Goal: Task Accomplishment & Management: Complete application form

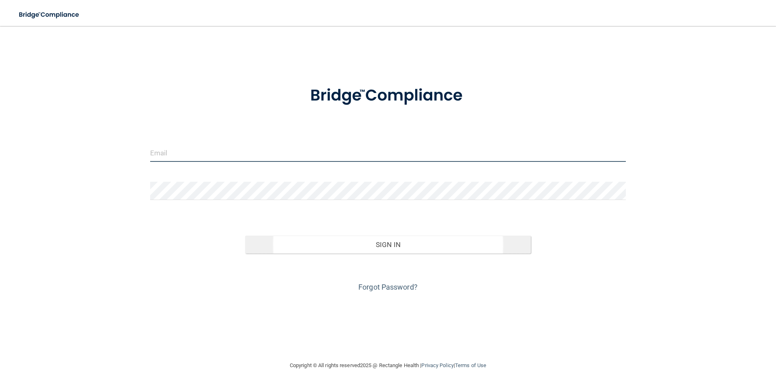
type input "[EMAIL_ADDRESS][DOMAIN_NAME]"
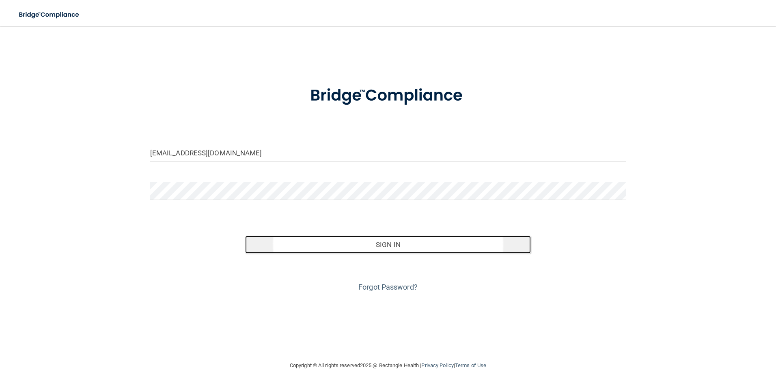
click at [364, 245] on button "Sign In" at bounding box center [388, 245] width 286 height 18
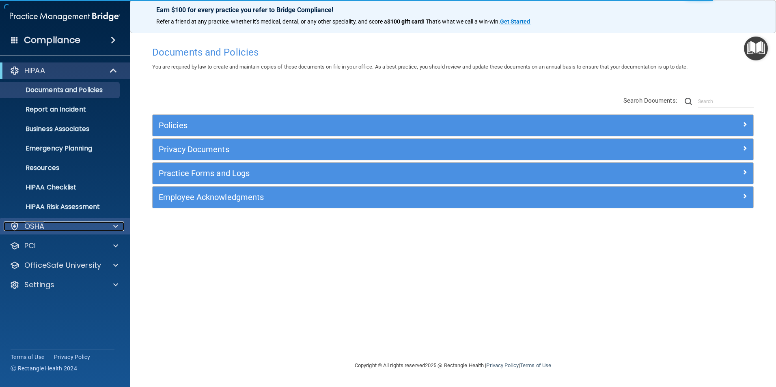
click at [62, 226] on div "OSHA" at bounding box center [54, 226] width 101 height 10
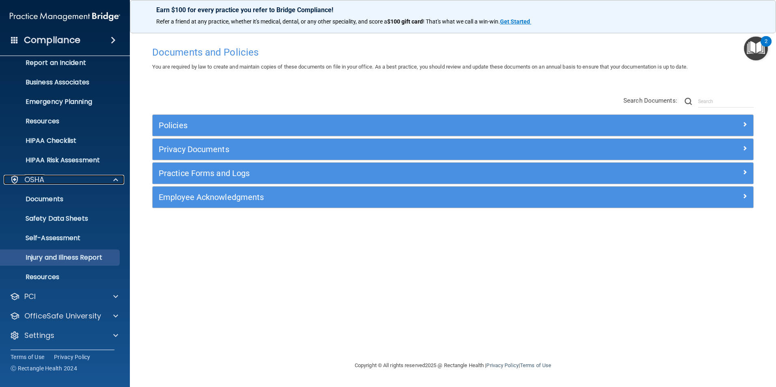
scroll to position [47, 0]
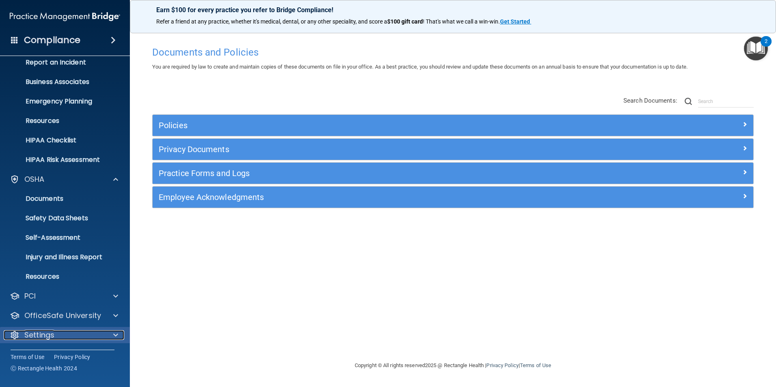
click at [48, 336] on p "Settings" at bounding box center [39, 335] width 30 height 10
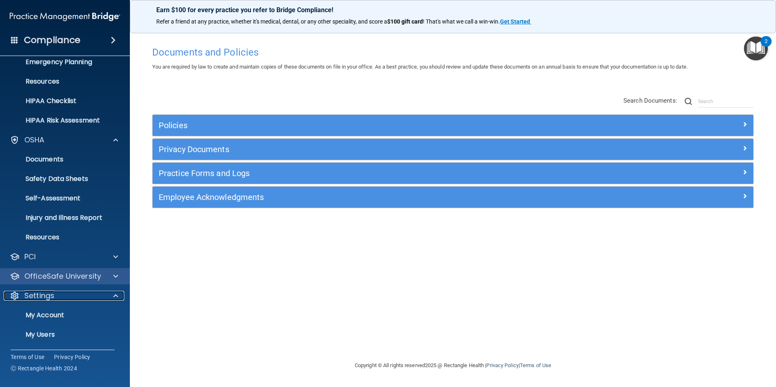
scroll to position [125, 0]
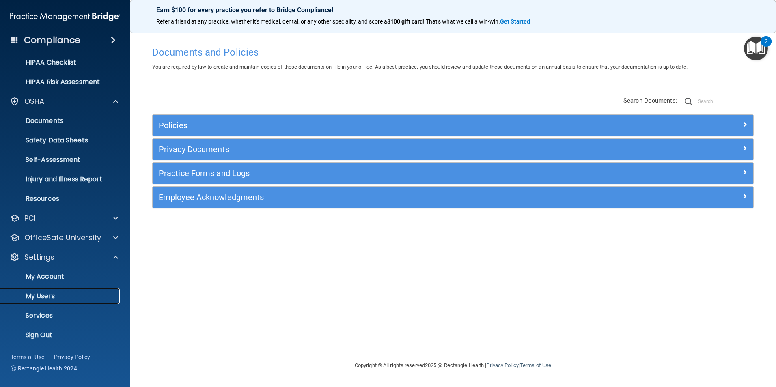
click at [49, 293] on p "My Users" at bounding box center [60, 296] width 111 height 8
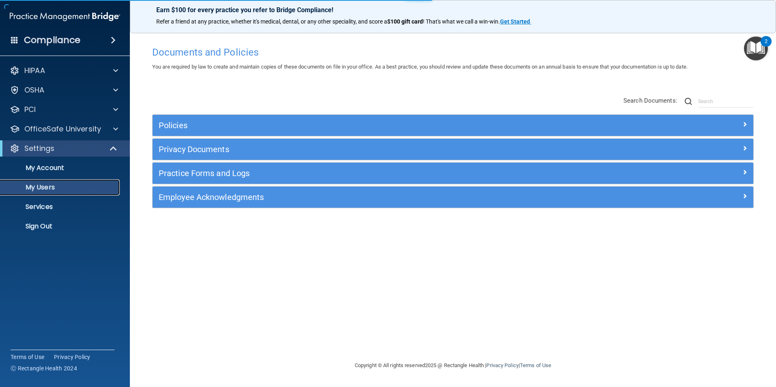
select select "20"
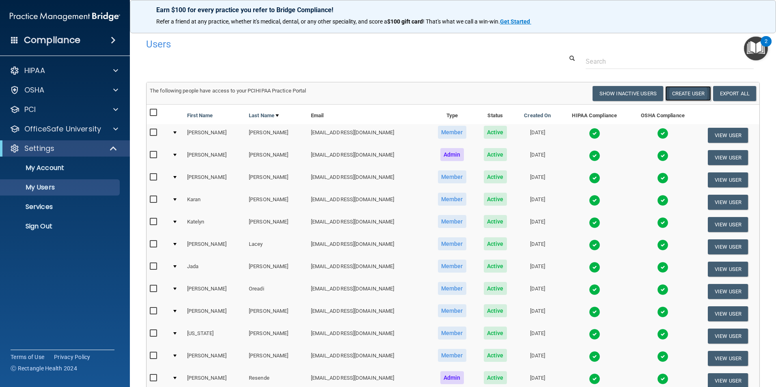
click at [683, 93] on button "Create User" at bounding box center [688, 93] width 46 height 15
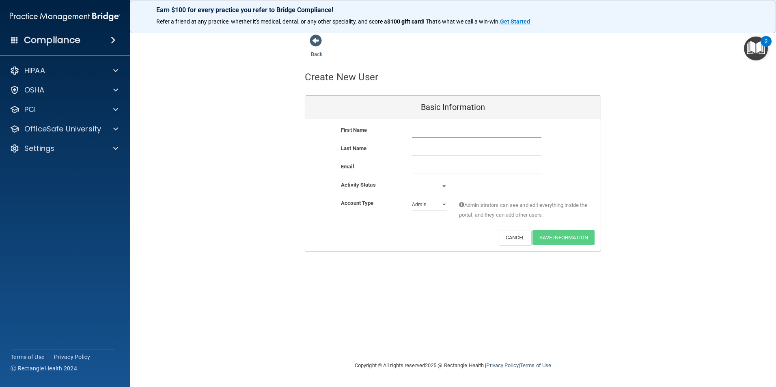
click at [415, 131] on input "text" at bounding box center [476, 131] width 129 height 12
type input "[PERSON_NAME]"
click at [421, 154] on input "text" at bounding box center [476, 150] width 129 height 12
type input "[PERSON_NAME]"
click at [406, 169] on div at bounding box center [477, 168] width 142 height 12
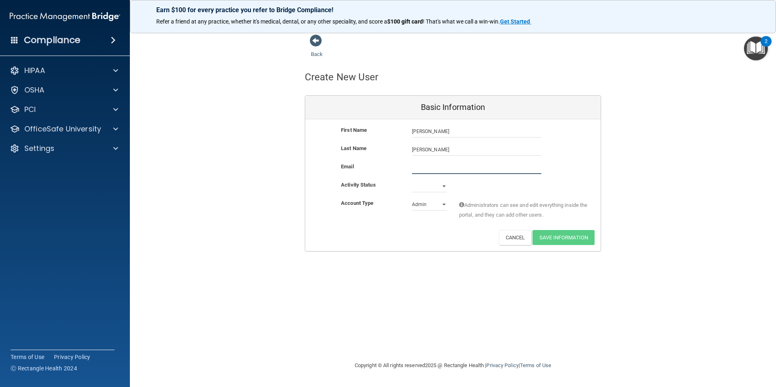
click at [417, 171] on input "email" at bounding box center [476, 168] width 129 height 12
type input "[EMAIL_ADDRESS][DOMAIN_NAME]"
click at [441, 186] on select "Active Inactive" at bounding box center [429, 188] width 35 height 12
select select "active"
click at [412, 180] on select "Active Inactive" at bounding box center [429, 186] width 35 height 12
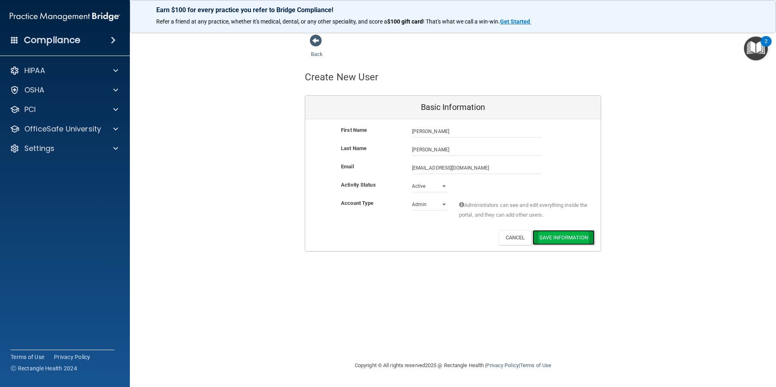
drag, startPoint x: 565, startPoint y: 240, endPoint x: 569, endPoint y: 237, distance: 5.0
click at [567, 239] on button "Save Information" at bounding box center [563, 237] width 62 height 15
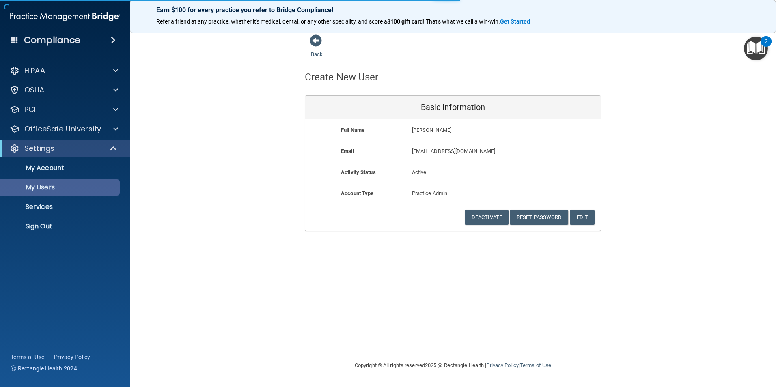
select select "20"
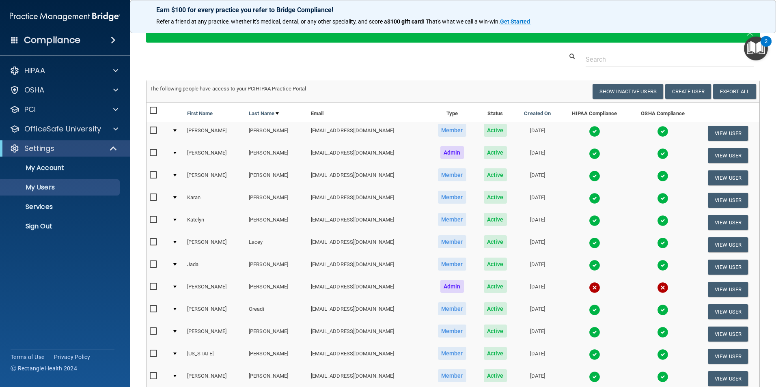
scroll to position [122, 0]
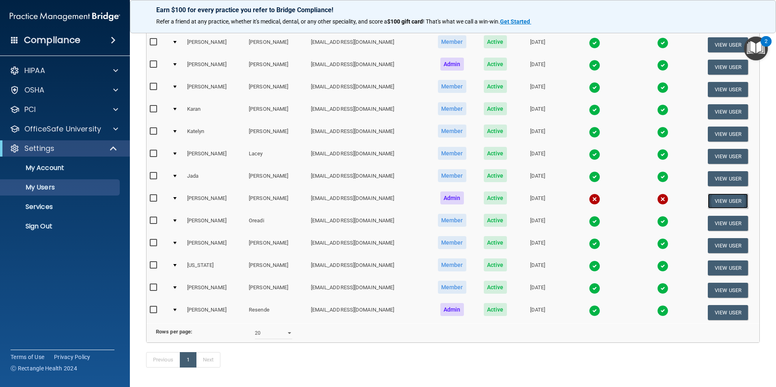
click at [723, 199] on button "View User" at bounding box center [727, 200] width 40 height 15
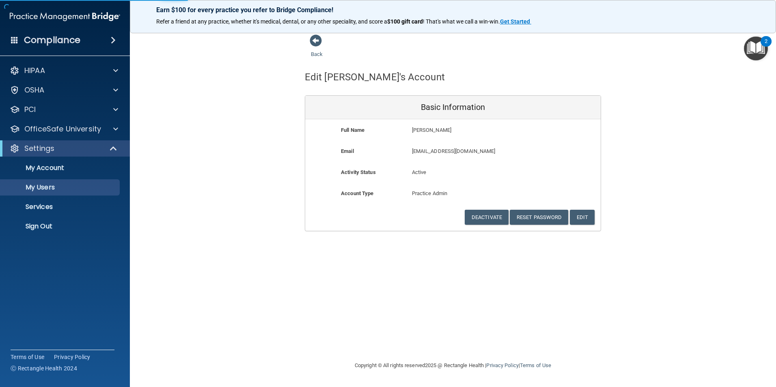
select select "20"
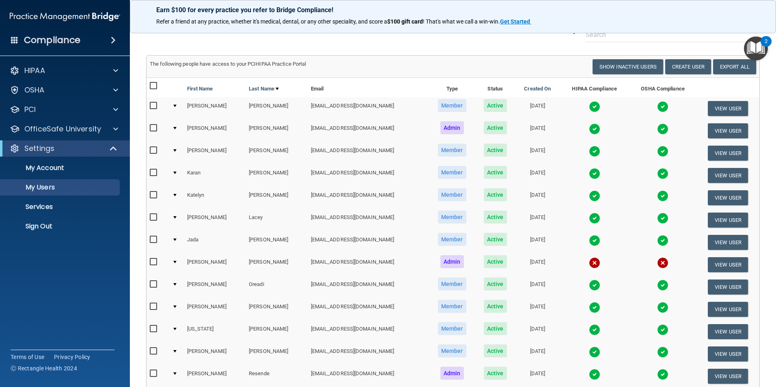
scroll to position [81, 0]
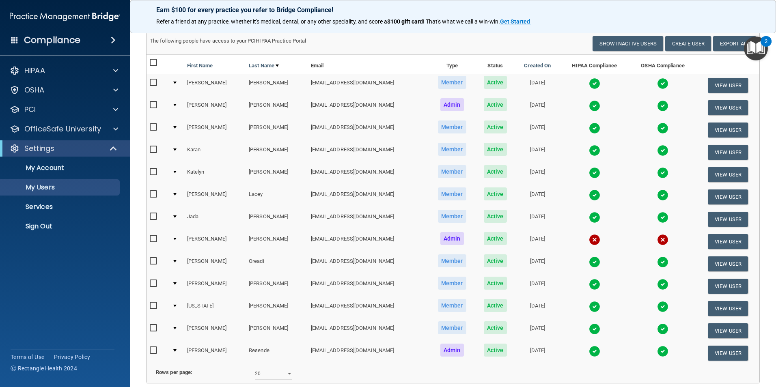
click at [151, 239] on input "checkbox" at bounding box center [154, 239] width 9 height 6
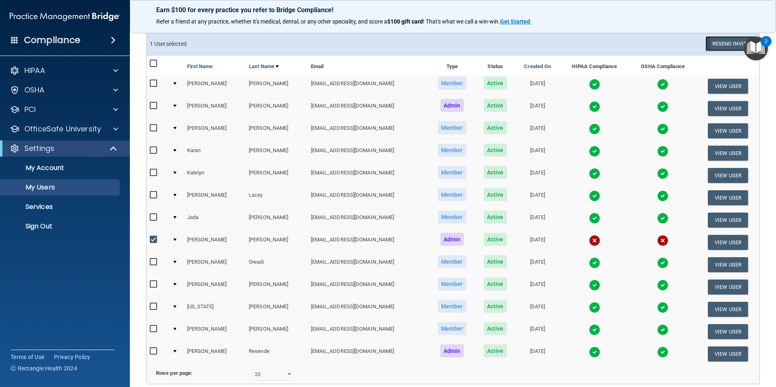
click at [736, 41] on button "Resend Invite" at bounding box center [730, 43] width 51 height 15
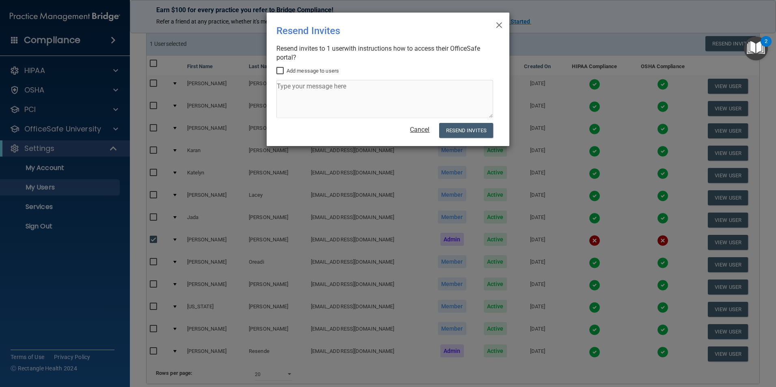
click at [417, 127] on link "Cancel" at bounding box center [419, 130] width 19 height 8
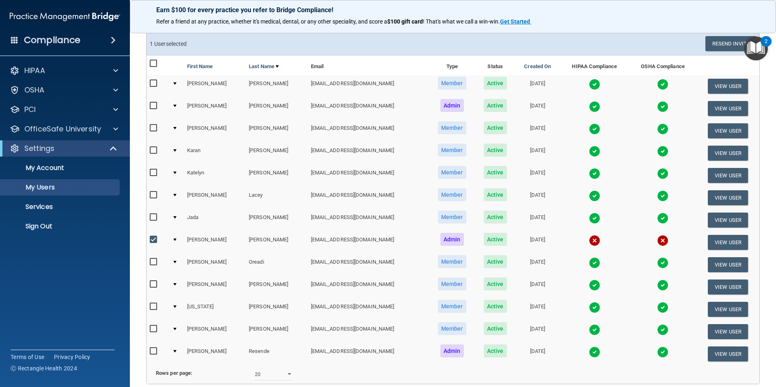
click at [155, 243] on input "checkbox" at bounding box center [154, 239] width 9 height 6
checkbox input "false"
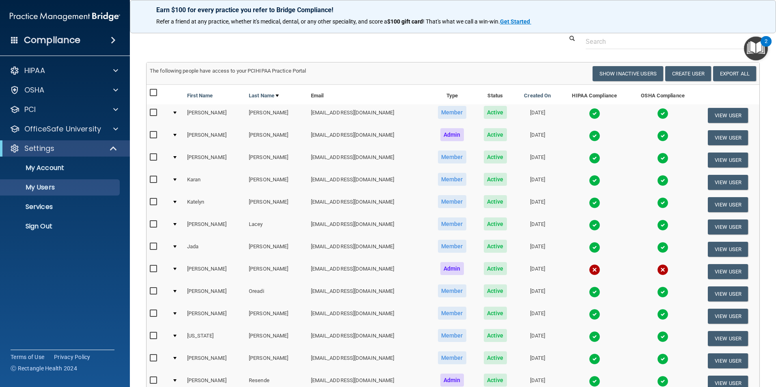
scroll to position [0, 0]
